Goal: Transaction & Acquisition: Book appointment/travel/reservation

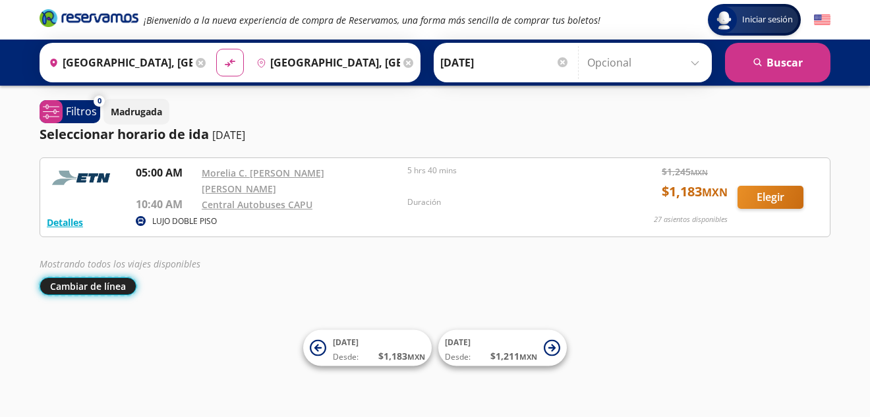
click at [99, 278] on button "Cambiar de línea" at bounding box center [88, 287] width 97 height 18
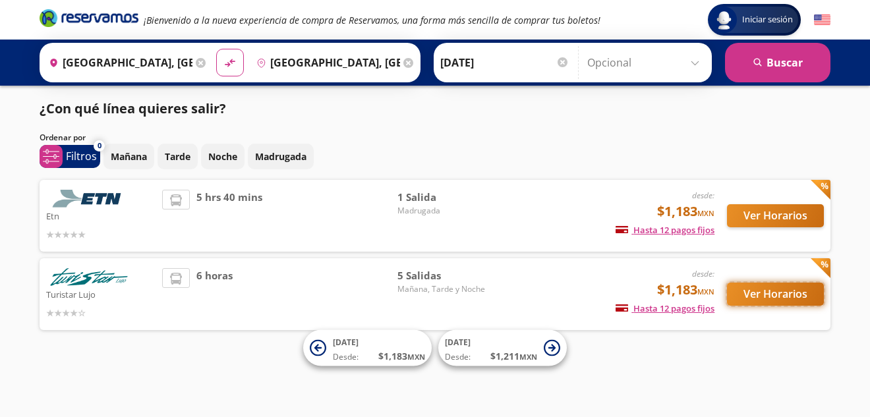
click at [793, 293] on button "Ver Horarios" at bounding box center [775, 294] width 97 height 23
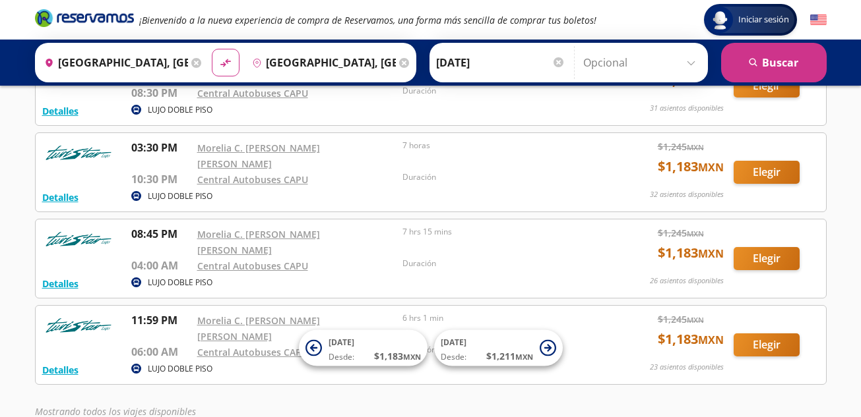
scroll to position [66, 0]
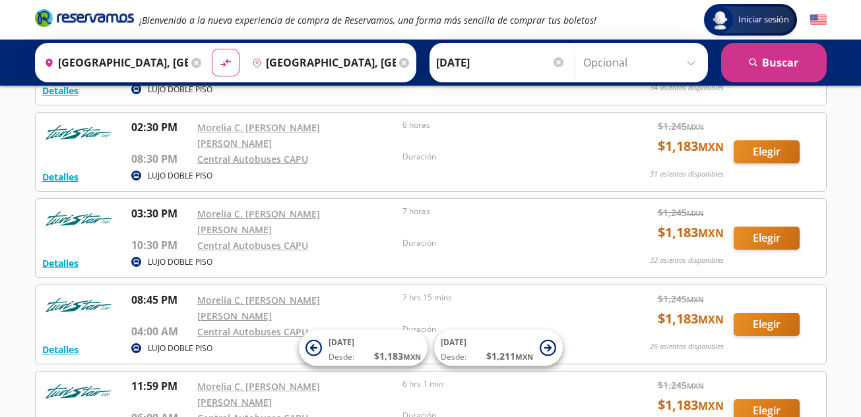
scroll to position [247, 0]
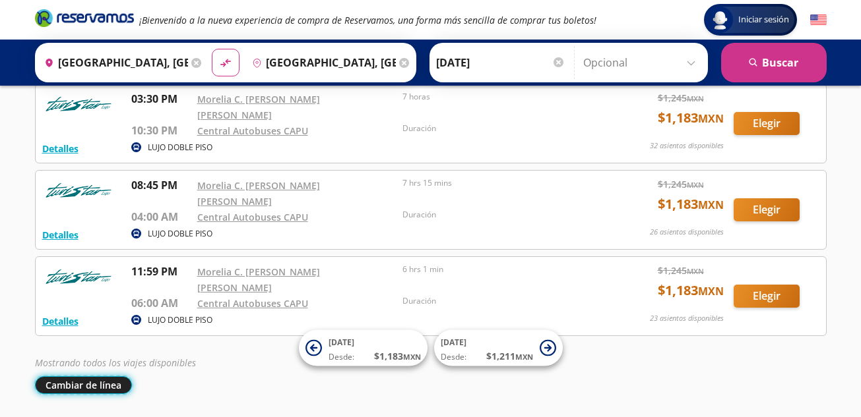
click at [122, 377] on button "Cambiar de línea" at bounding box center [83, 386] width 97 height 18
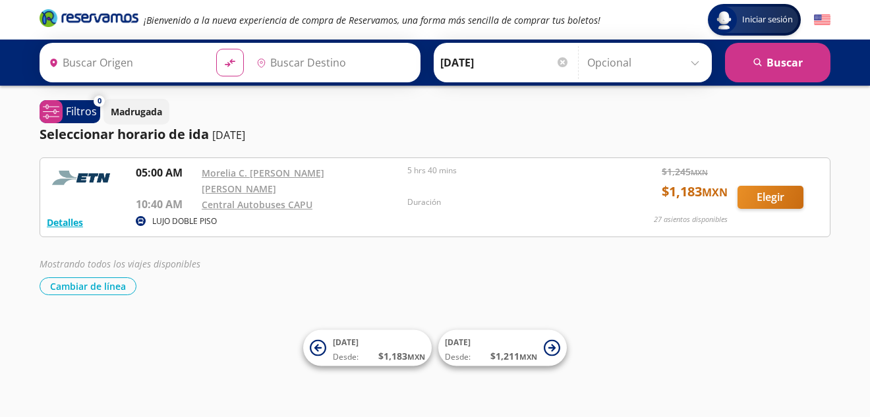
type input "[GEOGRAPHIC_DATA], [GEOGRAPHIC_DATA]"
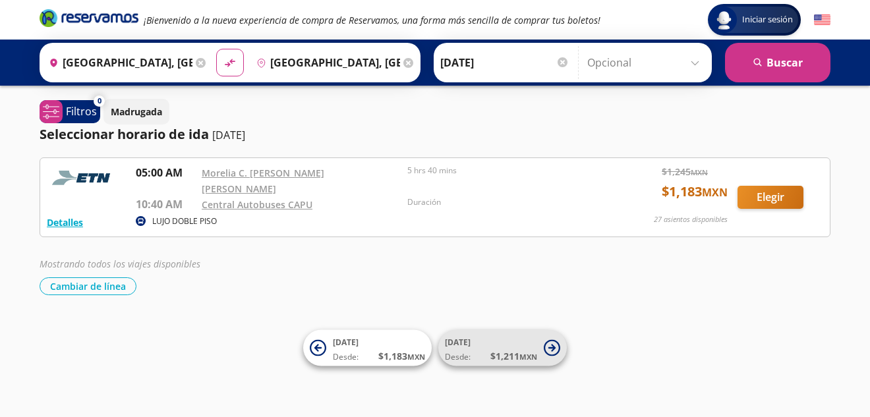
click at [547, 346] on icon at bounding box center [552, 348] width 16 height 16
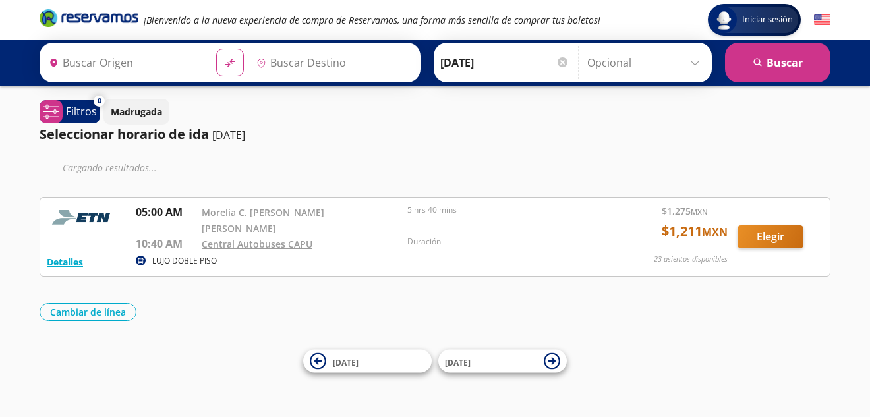
type input "[GEOGRAPHIC_DATA], [GEOGRAPHIC_DATA]"
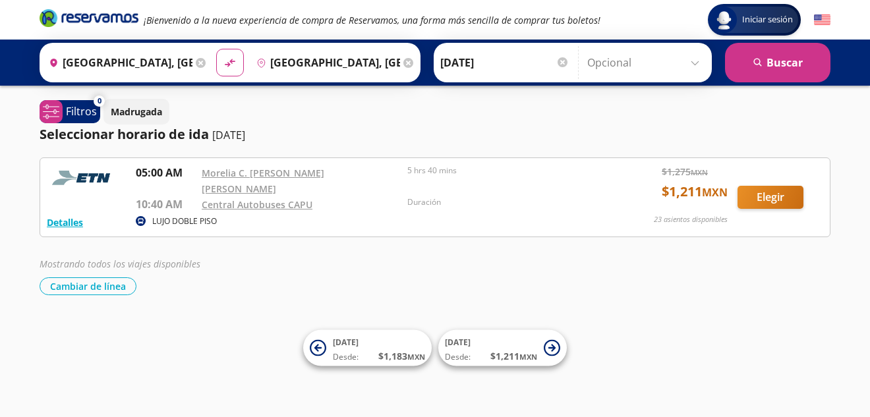
click at [107, 268] on div "Mostrando todos los viajes disponibles Cambiar de línea Cambiar de línea" at bounding box center [435, 276] width 791 height 38
click at [110, 278] on button "Cambiar de línea" at bounding box center [88, 287] width 97 height 18
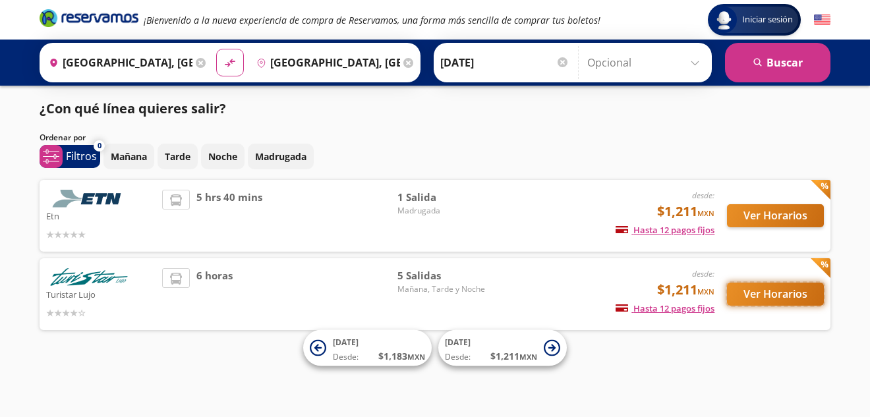
click at [785, 295] on button "Ver Horarios" at bounding box center [775, 294] width 97 height 23
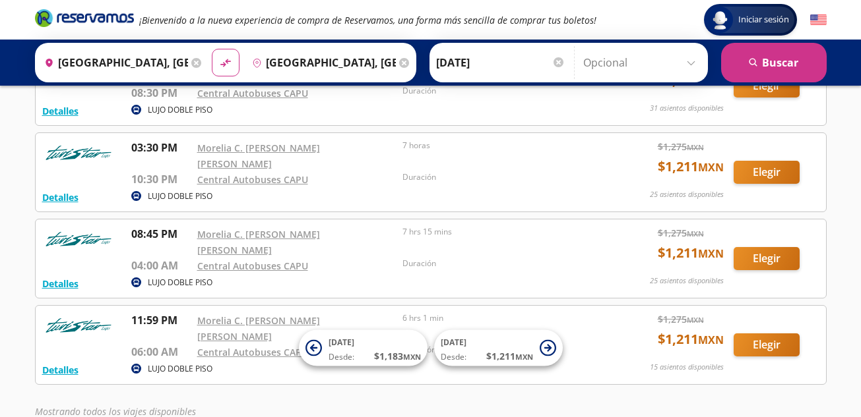
scroll to position [132, 0]
